Goal: Information Seeking & Learning: Learn about a topic

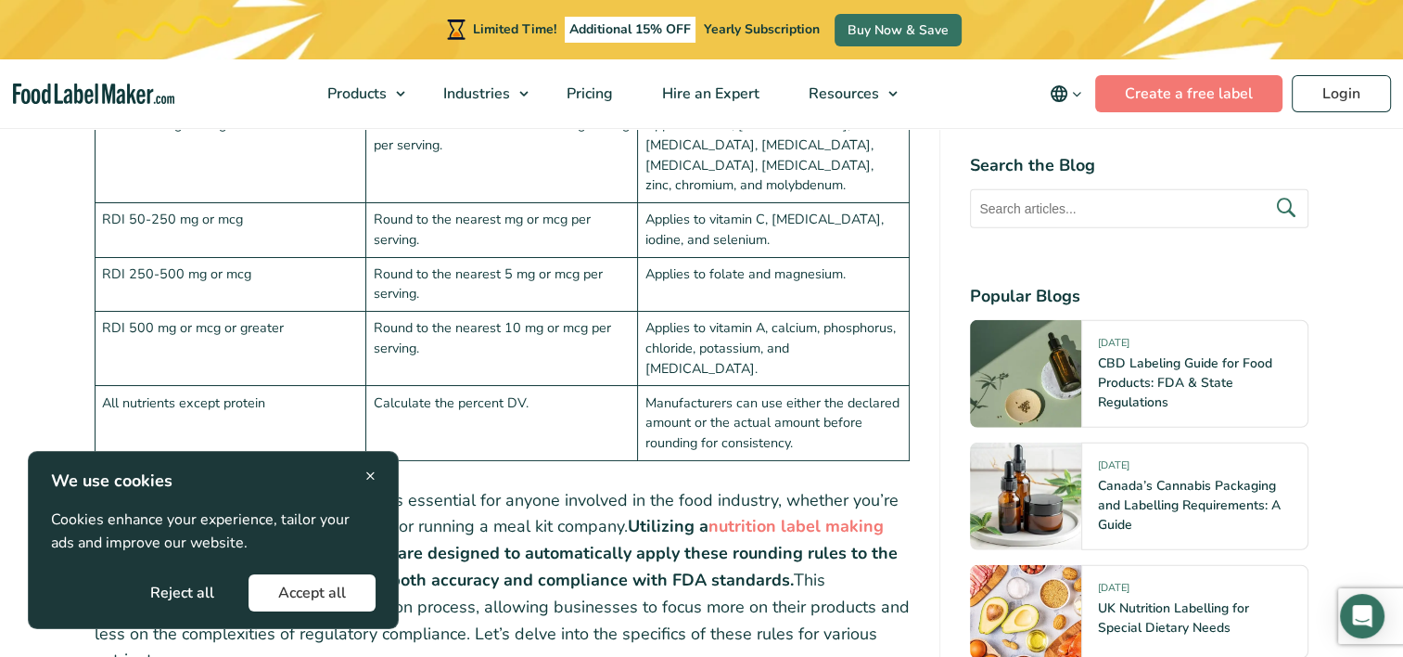
scroll to position [4894, 0]
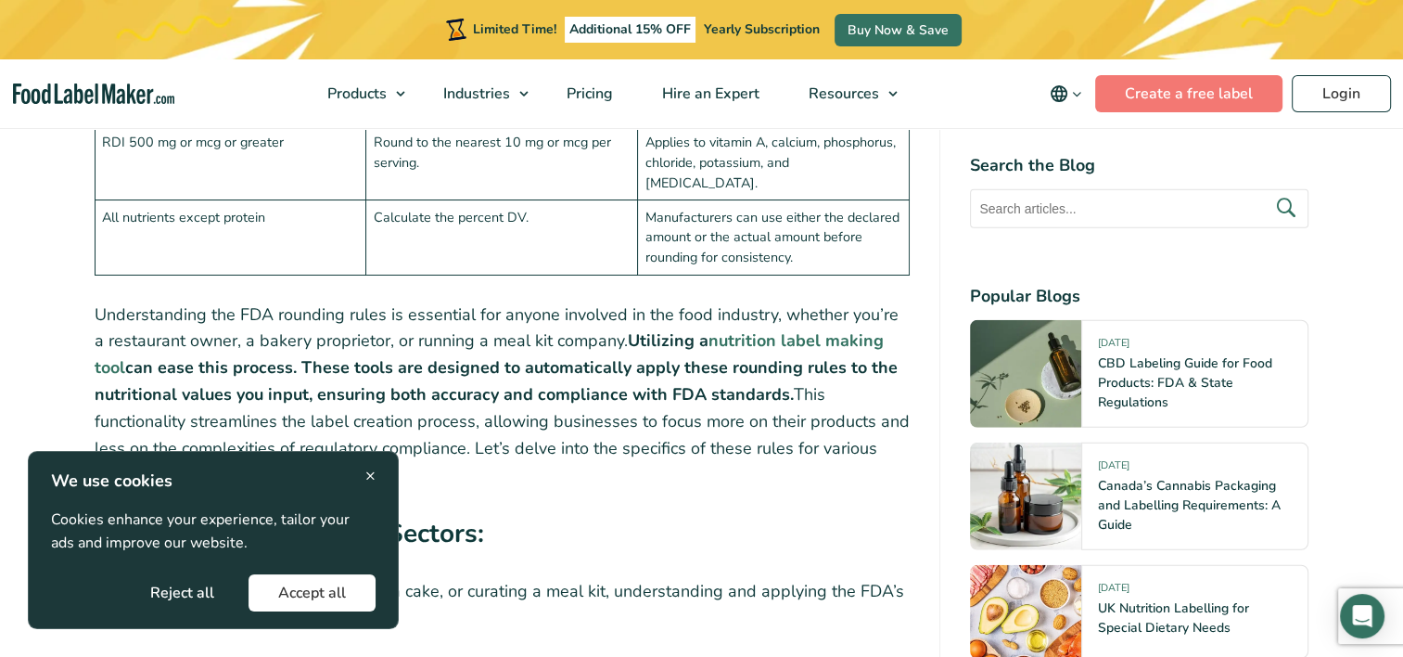
click at [743, 329] on strong "nutrition label making tool" at bounding box center [489, 353] width 789 height 49
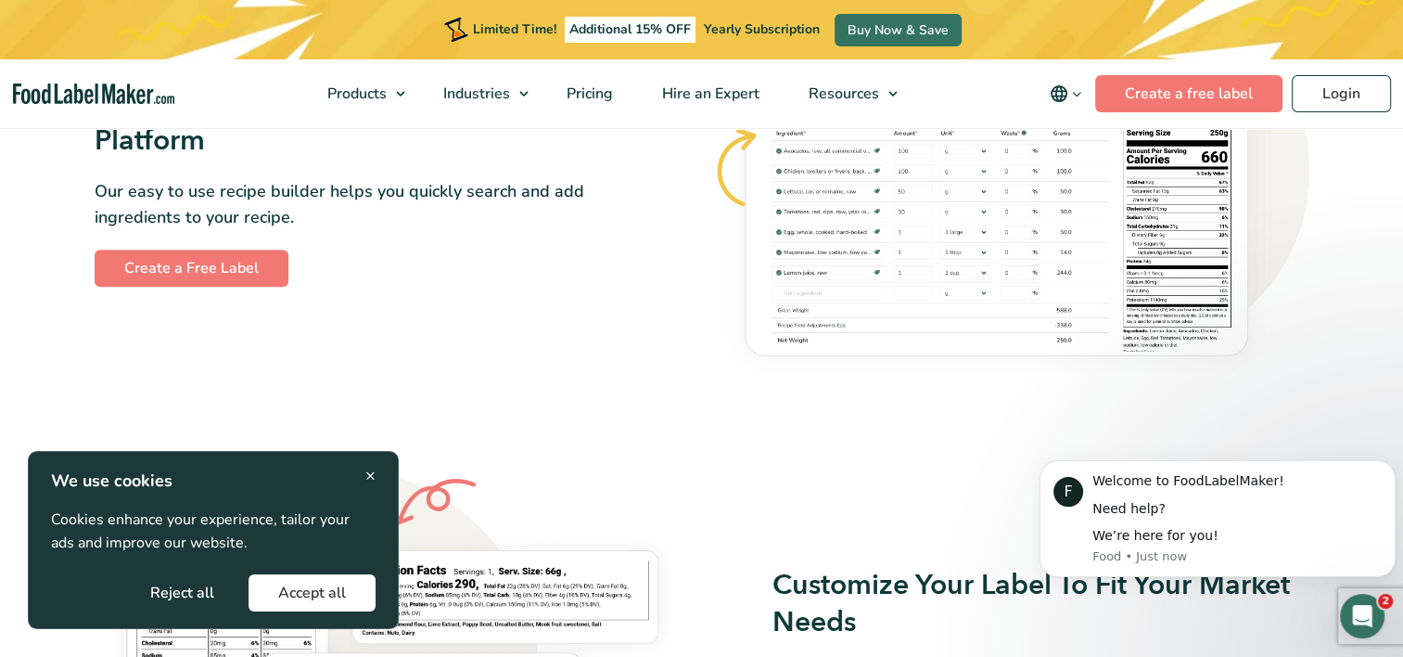
scroll to position [1113, 0]
